Goal: Transaction & Acquisition: Purchase product/service

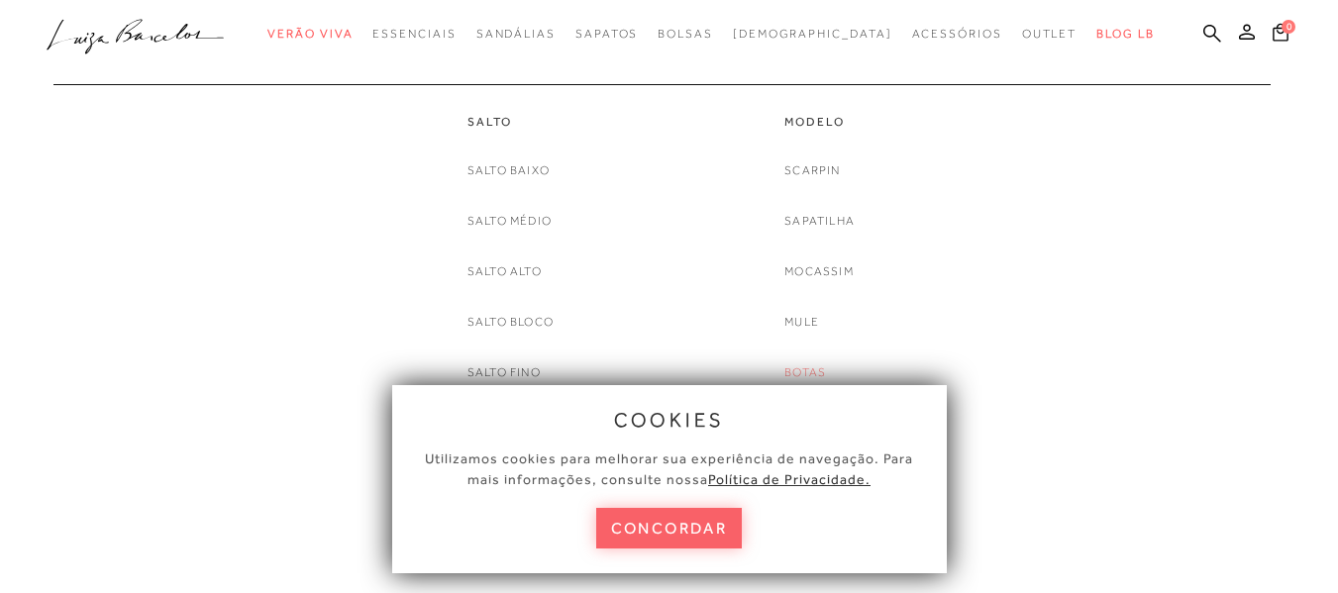
click at [819, 364] on link "Botas" at bounding box center [805, 372] width 42 height 21
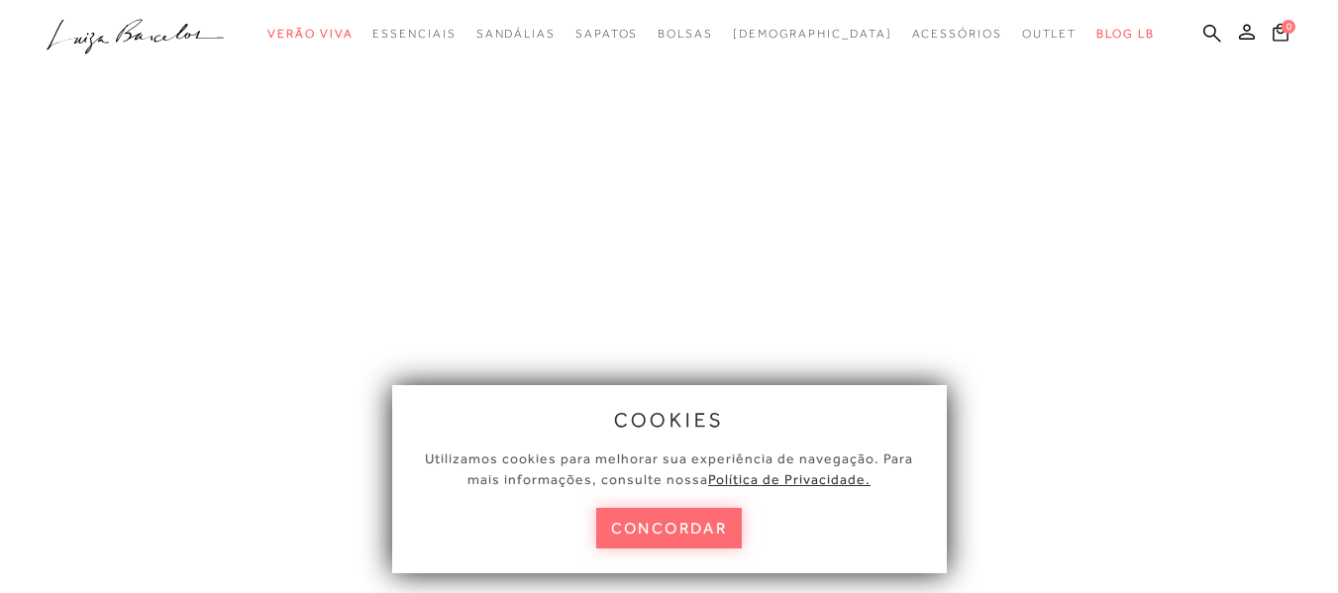
click at [710, 534] on button "concordar" at bounding box center [669, 528] width 147 height 41
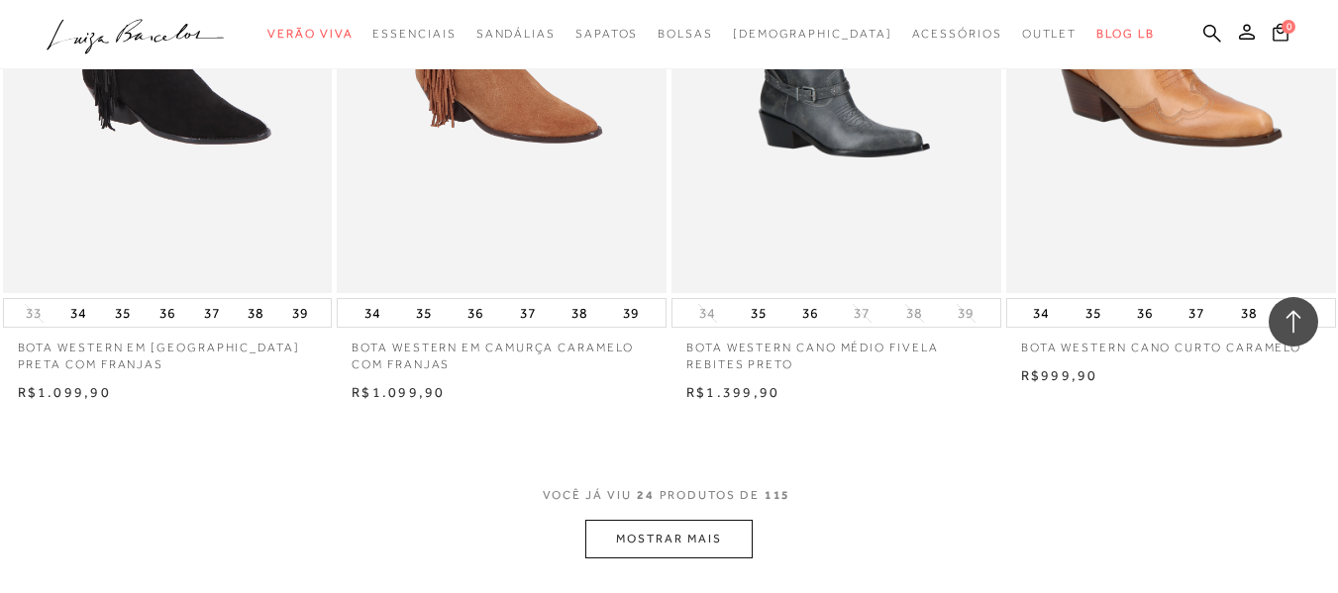
scroll to position [3554, 0]
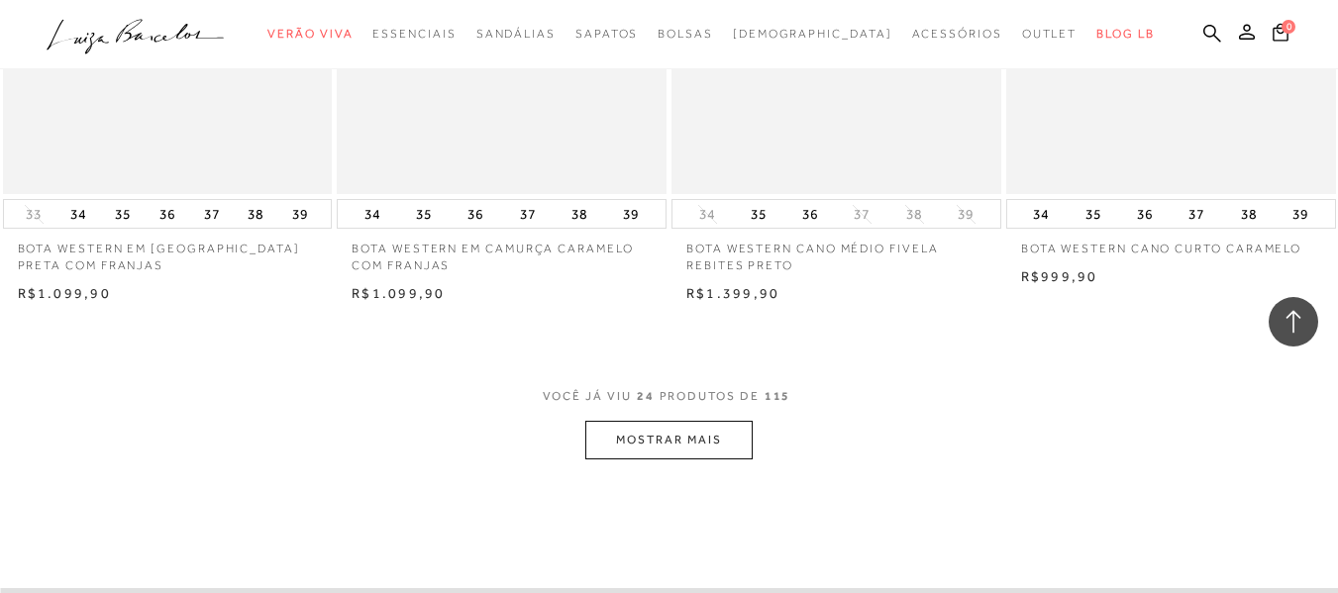
click at [660, 428] on button "MOSTRAR MAIS" at bounding box center [668, 440] width 166 height 39
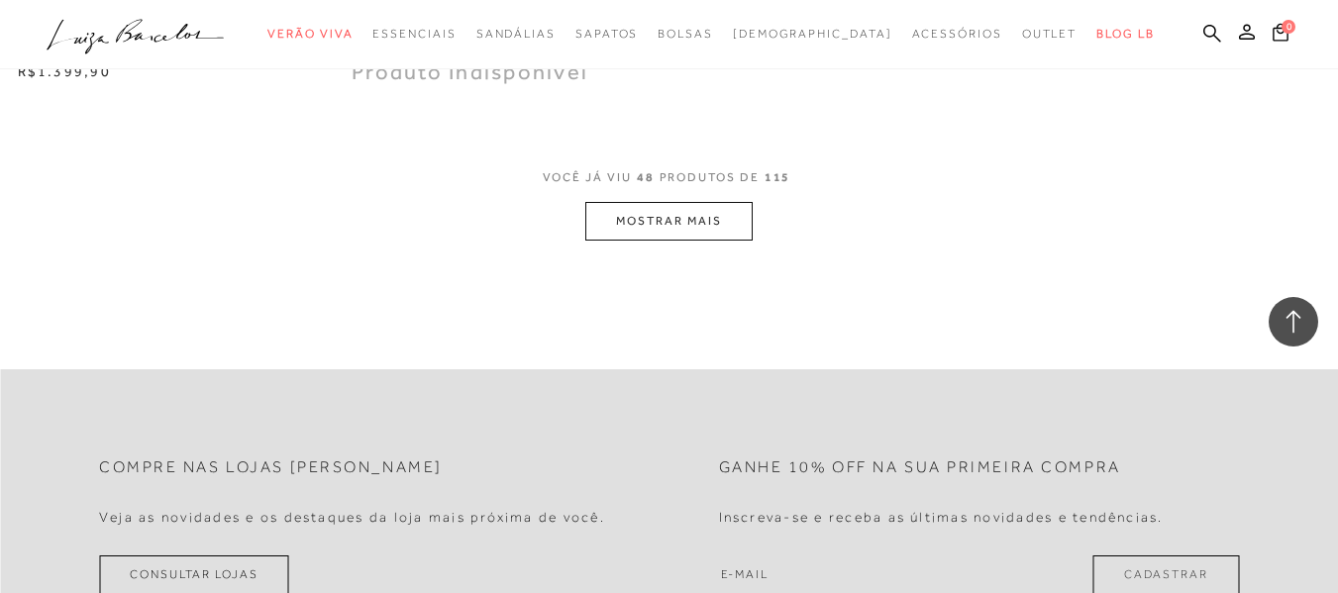
scroll to position [8010, 0]
